Goal: Task Accomplishment & Management: Complete application form

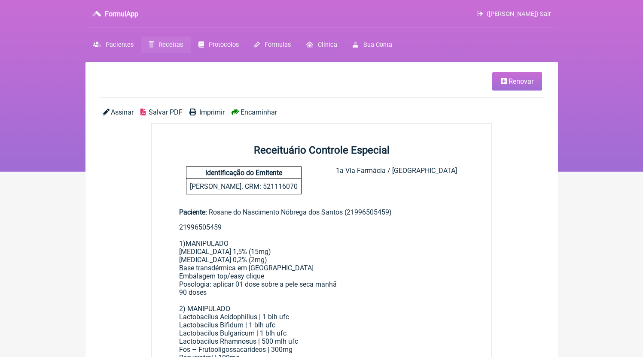
click at [165, 49] on span "Receitas" at bounding box center [170, 44] width 24 height 7
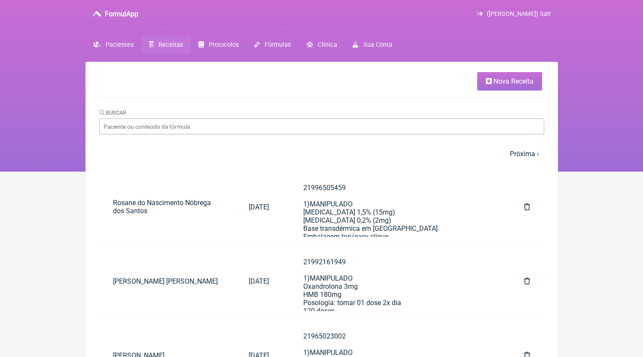
click at [511, 91] on ul "Nova Receita" at bounding box center [321, 85] width 445 height 26
click at [506, 87] on link "Nova Receita" at bounding box center [509, 81] width 65 height 18
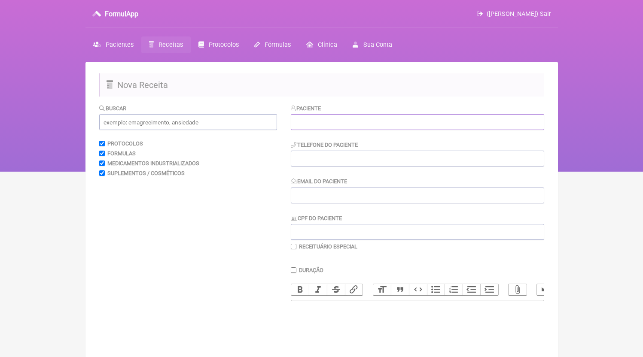
click at [362, 121] on input "text" at bounding box center [417, 122] width 253 height 16
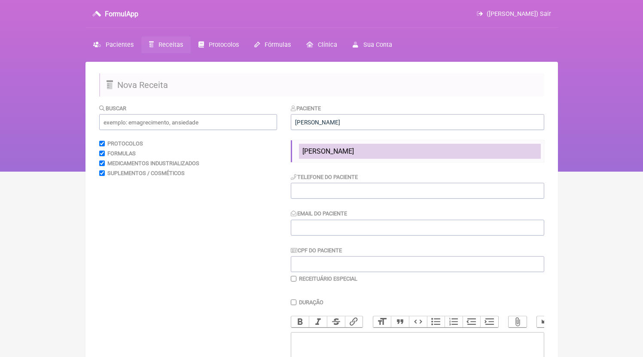
click at [384, 158] on li "[PERSON_NAME]" at bounding box center [420, 151] width 242 height 15
type input "[PERSON_NAME]"
type input "21996985165"
type input "[EMAIL_ADDRESS][DOMAIN_NAME]"
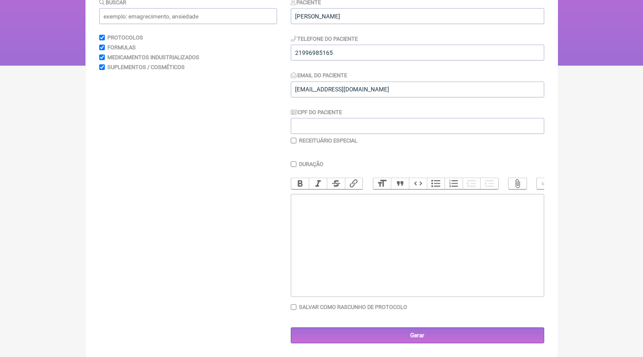
click at [330, 244] on trix-editor at bounding box center [417, 245] width 253 height 103
paste trix-editor "<div><br>21996985165<br>1) MANIPULADO<br>Gestrinona | 1,5mg<br>Filme Vaginal Qs…"
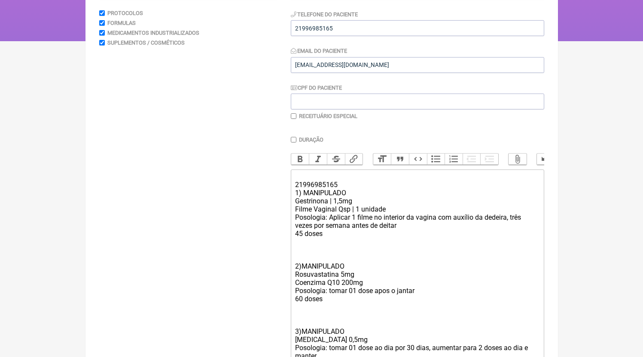
click at [315, 186] on div "21996985165 1) MANIPULADO Gestrinona | 1,5mg Filme Vaginal Qsp | 1 unidade Poso…" at bounding box center [417, 209] width 244 height 73
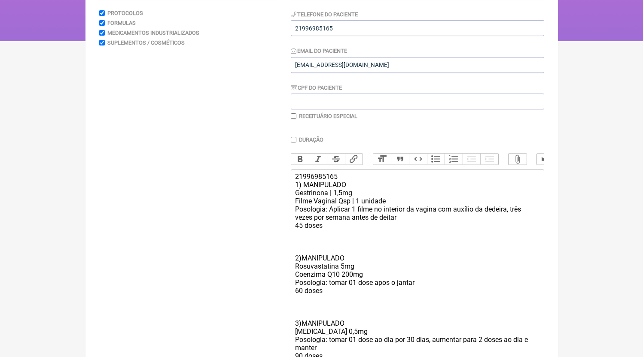
click at [295, 258] on div "2)MANIPULADO Rosuvastatina 5mg Coenzima Q10 200mg Posologia: tomar 01 dose apos…" at bounding box center [417, 270] width 244 height 65
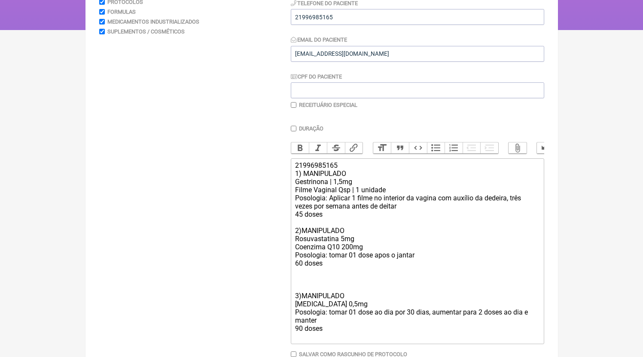
scroll to position [157, 0]
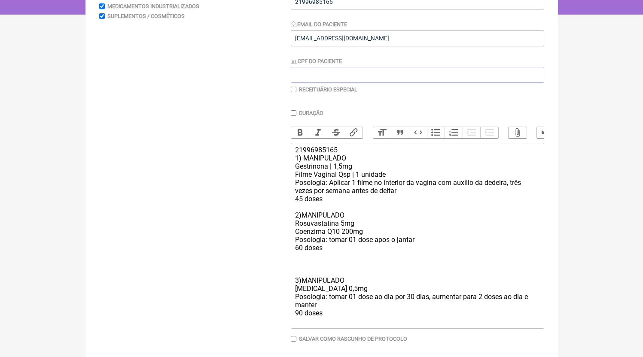
click at [309, 282] on div "3)MANIPULADO [MEDICAL_DATA] 0,5mg Posologia: tomar 01 dose ao dia por 30 dias, …" at bounding box center [417, 292] width 244 height 65
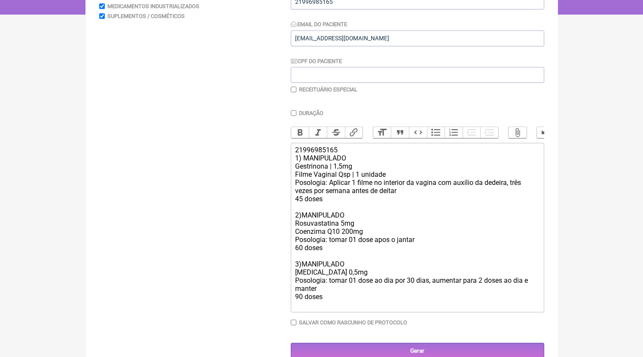
click at [387, 324] on div "Duração Duração de 30 dias Bold Italic Strikethrough Link Heading Quote Code Bu…" at bounding box center [417, 221] width 253 height 222
click at [387, 309] on div "3)MANIPULADO [MEDICAL_DATA] 0,5mg Posologia: tomar 01 dose ao dia por 30 dias, …" at bounding box center [417, 284] width 244 height 49
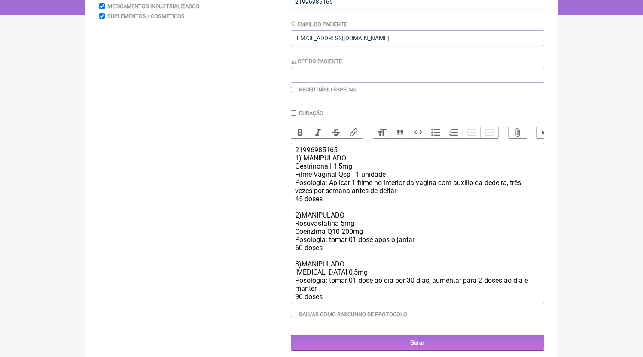
type trix-editor "<div>21996985165<br>1) MANIPULADO<br>Gestrinona | 1,5mg<br>Filme Vaginal Qsp | …"
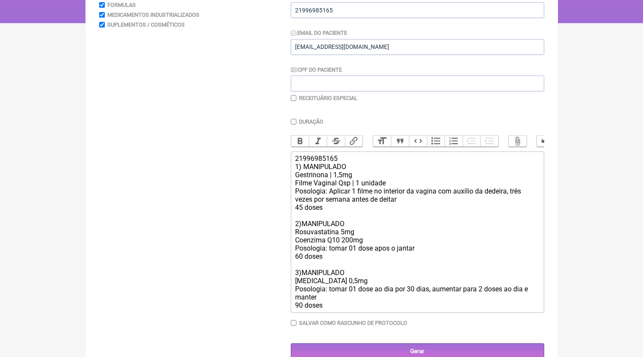
scroll to position [172, 0]
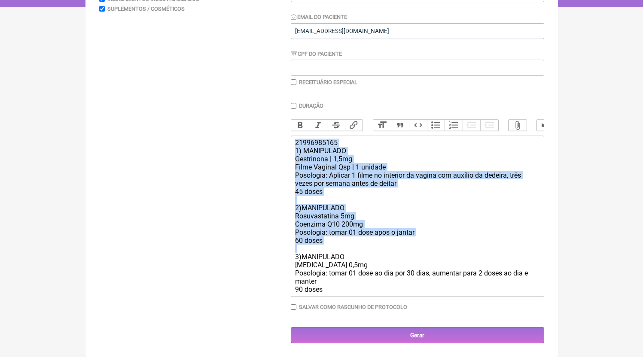
copy trix-editor "21996985165 1) MANIPULADO Gestrinona | 1,5mg Filme Vaginal Qsp | 1 unidade Poso…"
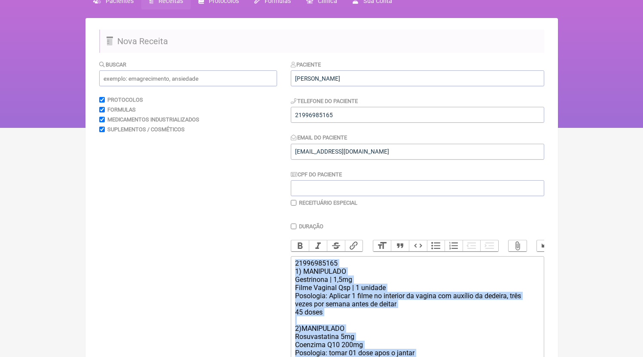
scroll to position [174, 0]
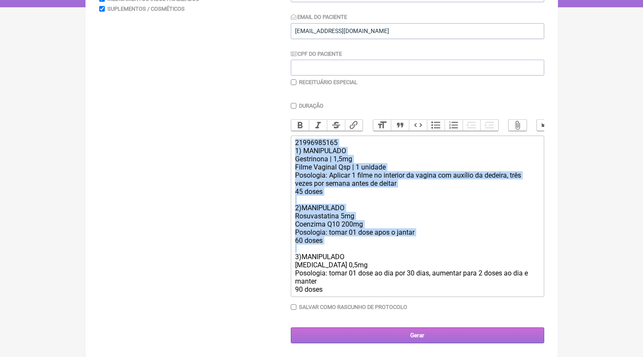
click at [386, 333] on input "Gerar" at bounding box center [417, 336] width 253 height 16
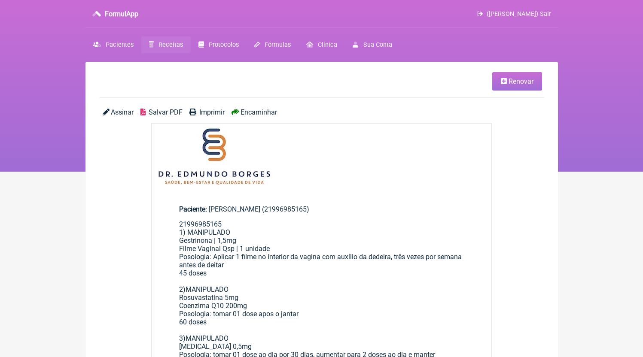
click at [168, 51] on link "Receitas" at bounding box center [165, 45] width 49 height 17
